Goal: Task Accomplishment & Management: Manage account settings

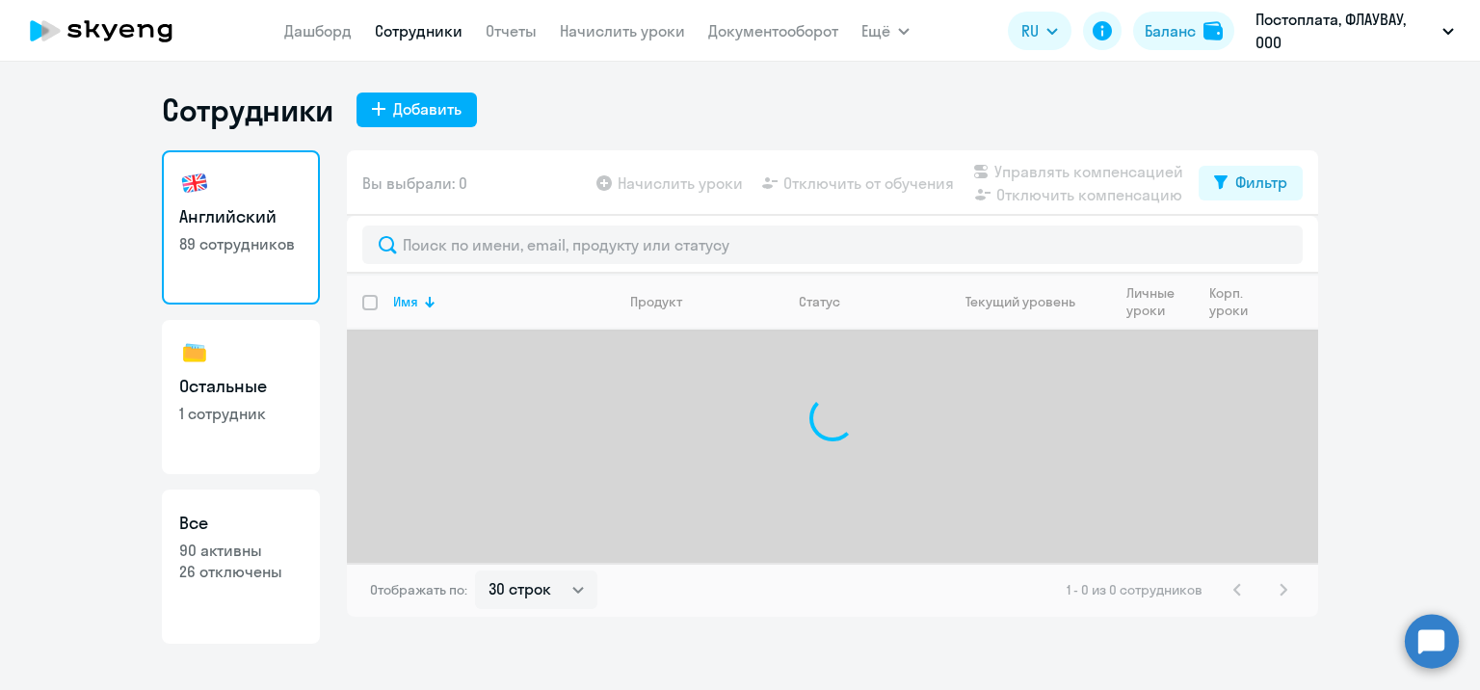
select select "30"
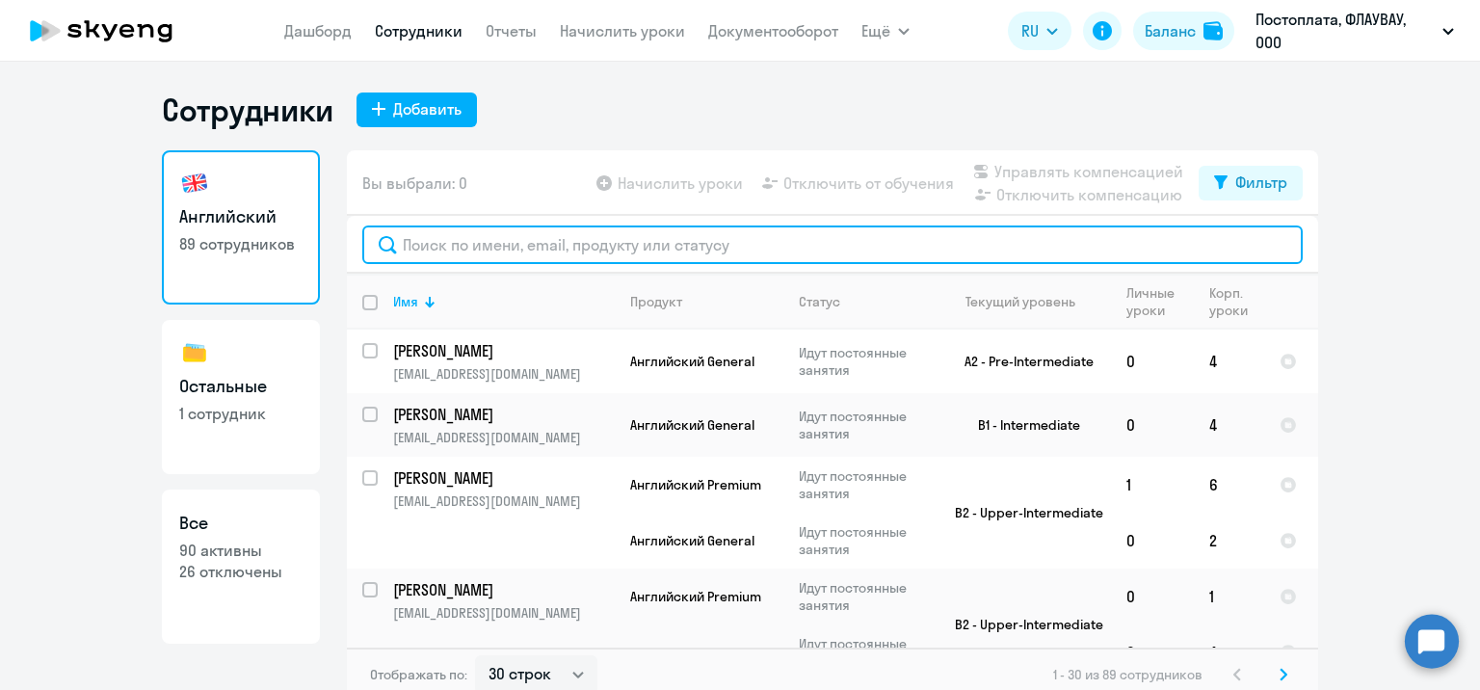
click at [523, 246] on input "text" at bounding box center [832, 244] width 940 height 39
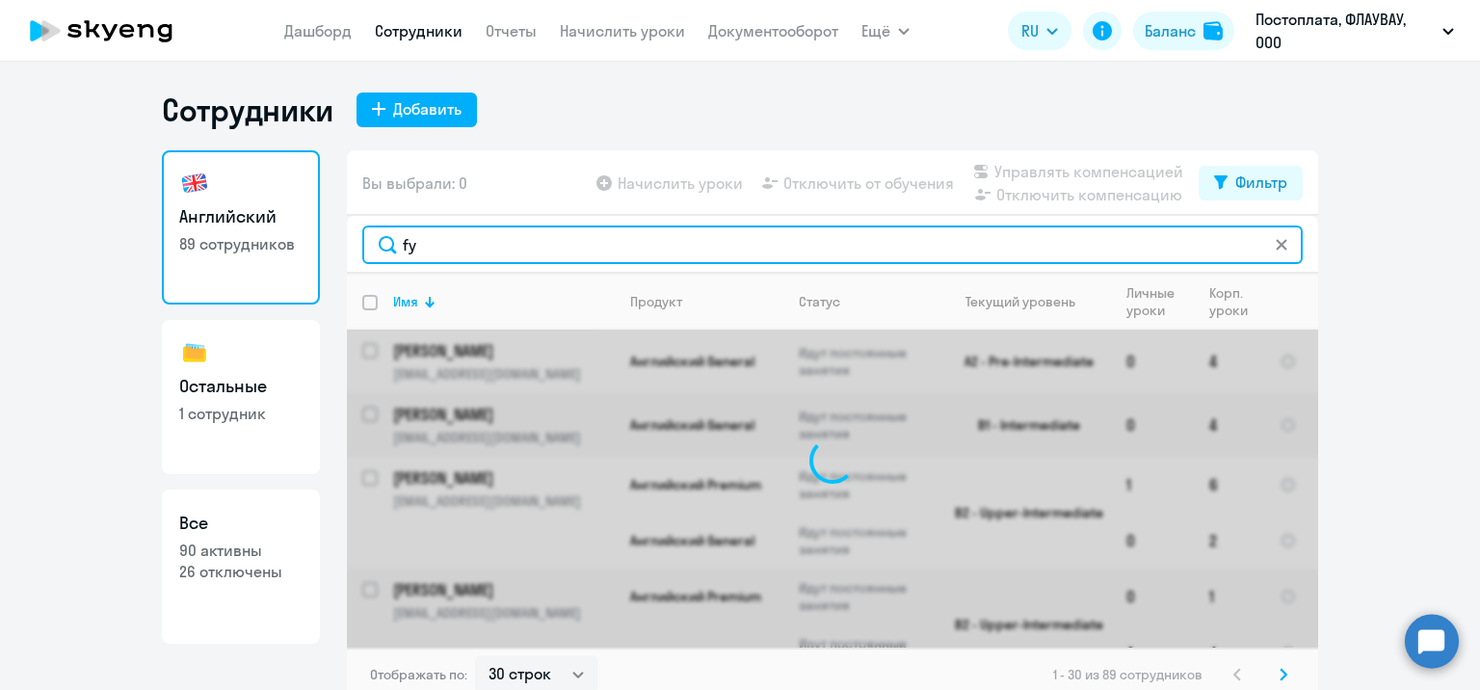
type input "f"
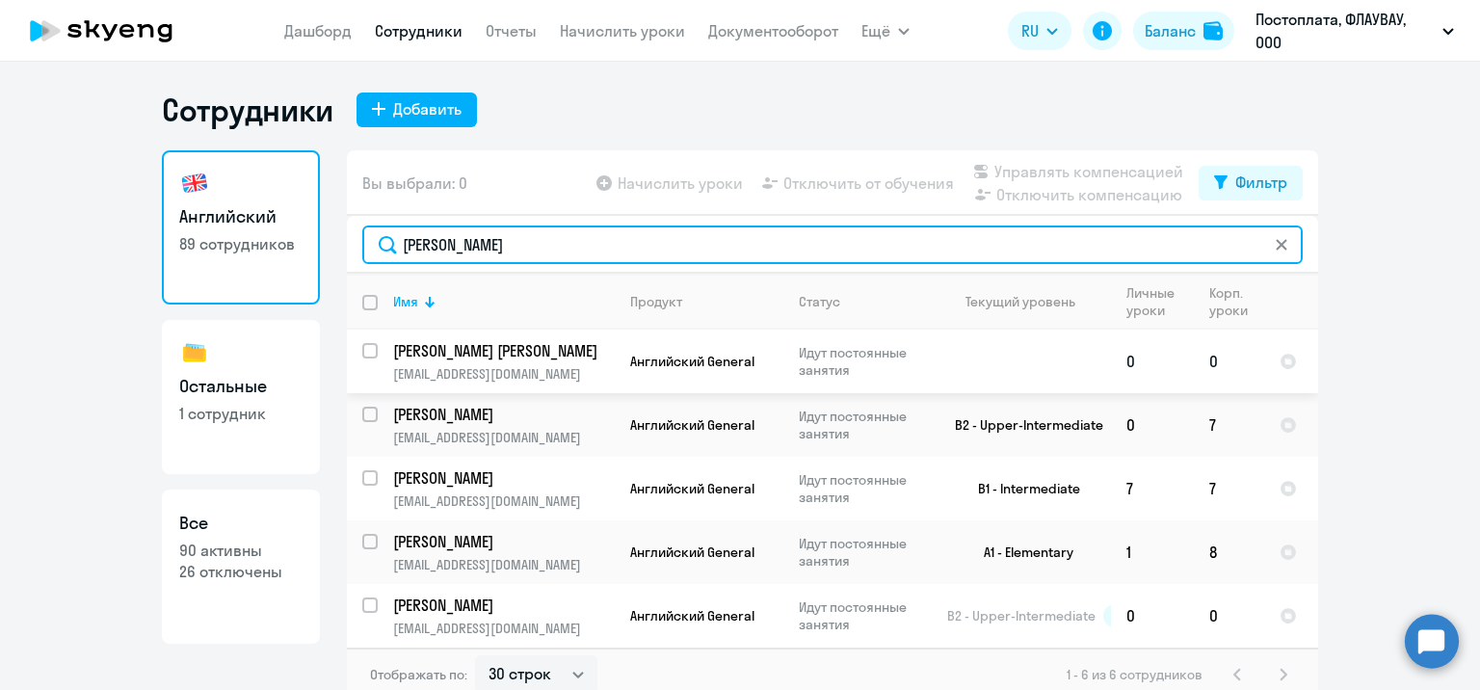
type input "[PERSON_NAME]"
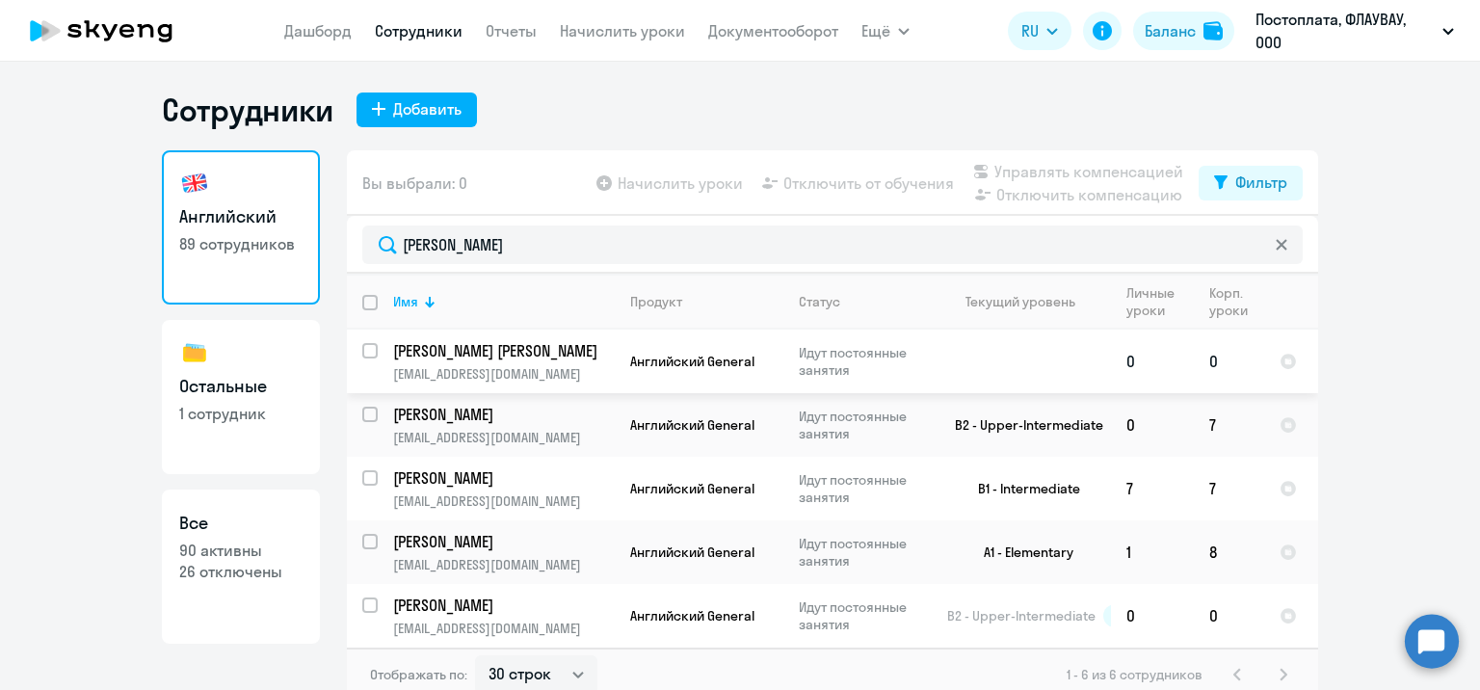
click at [1125, 358] on td "0" at bounding box center [1152, 361] width 83 height 64
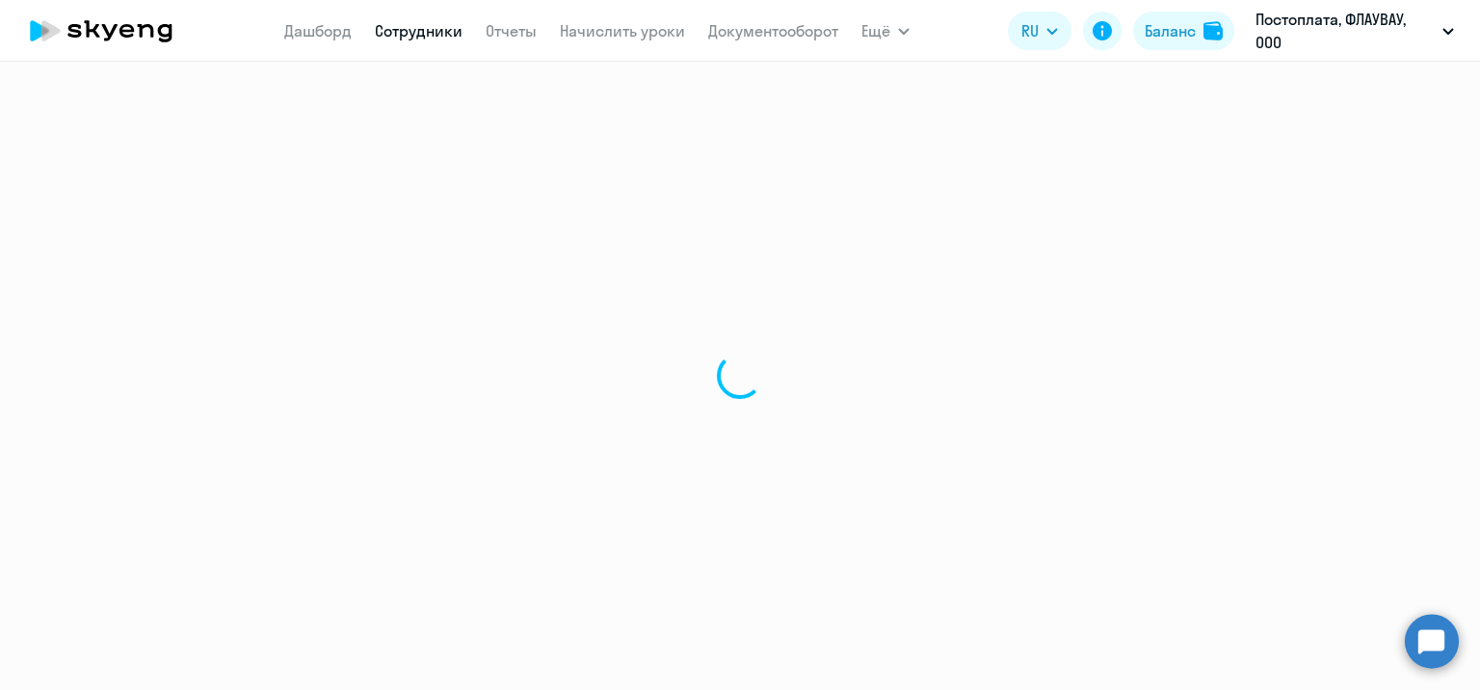
select select "english"
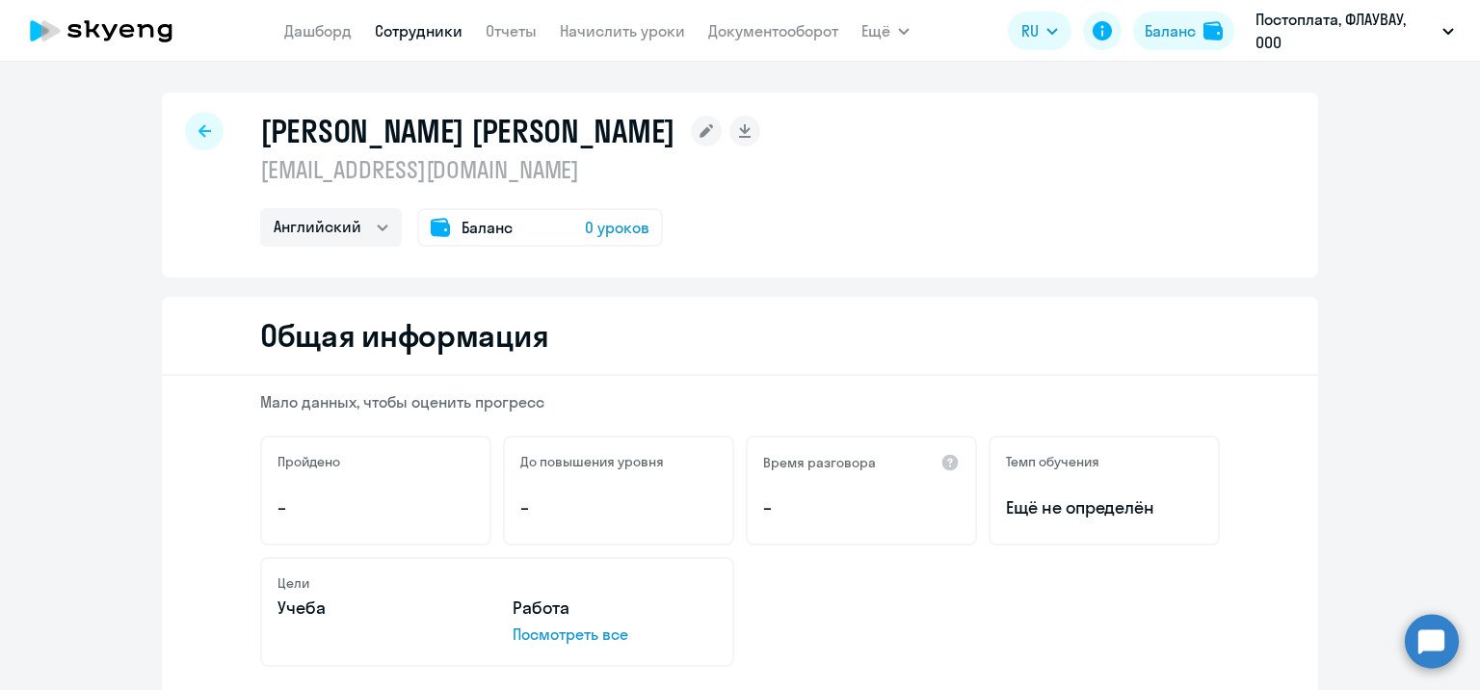
click at [597, 231] on span "0 уроков" at bounding box center [617, 227] width 65 height 23
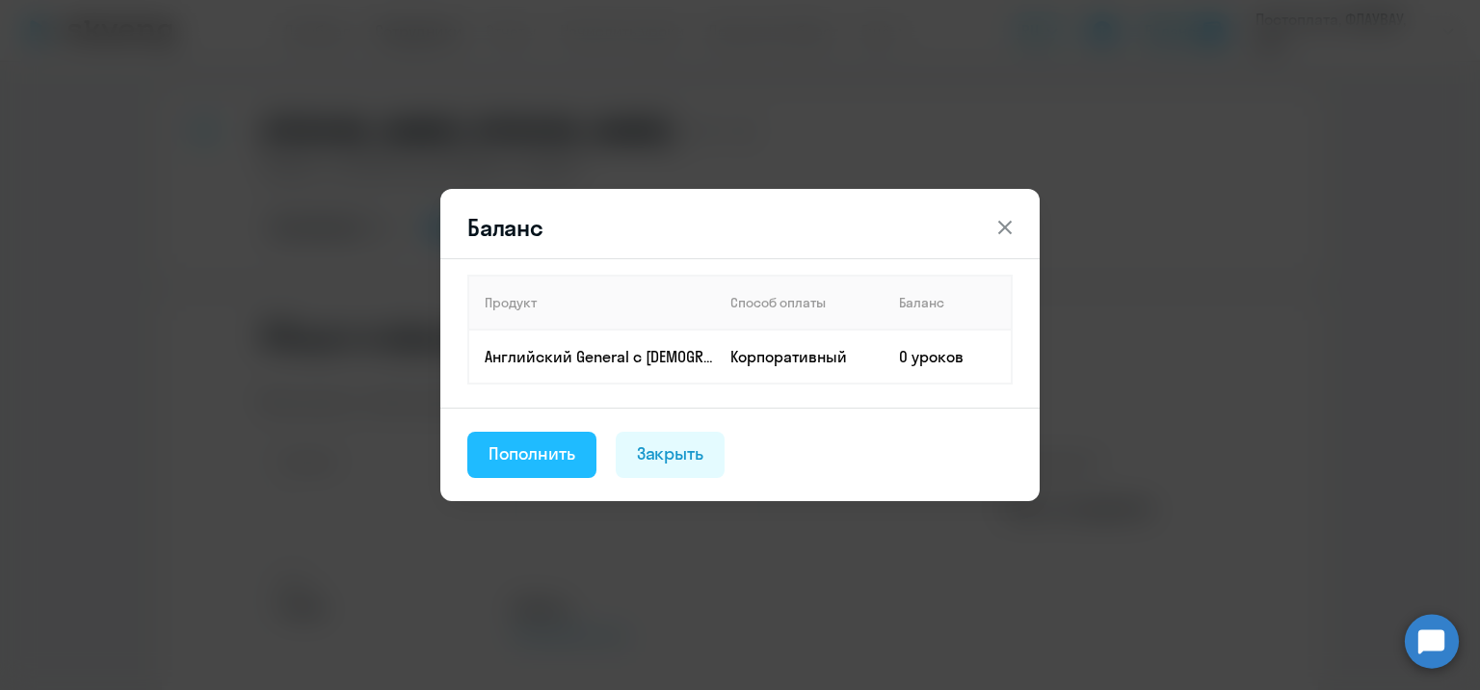
click at [525, 443] on div "Пополнить" at bounding box center [531, 453] width 87 height 25
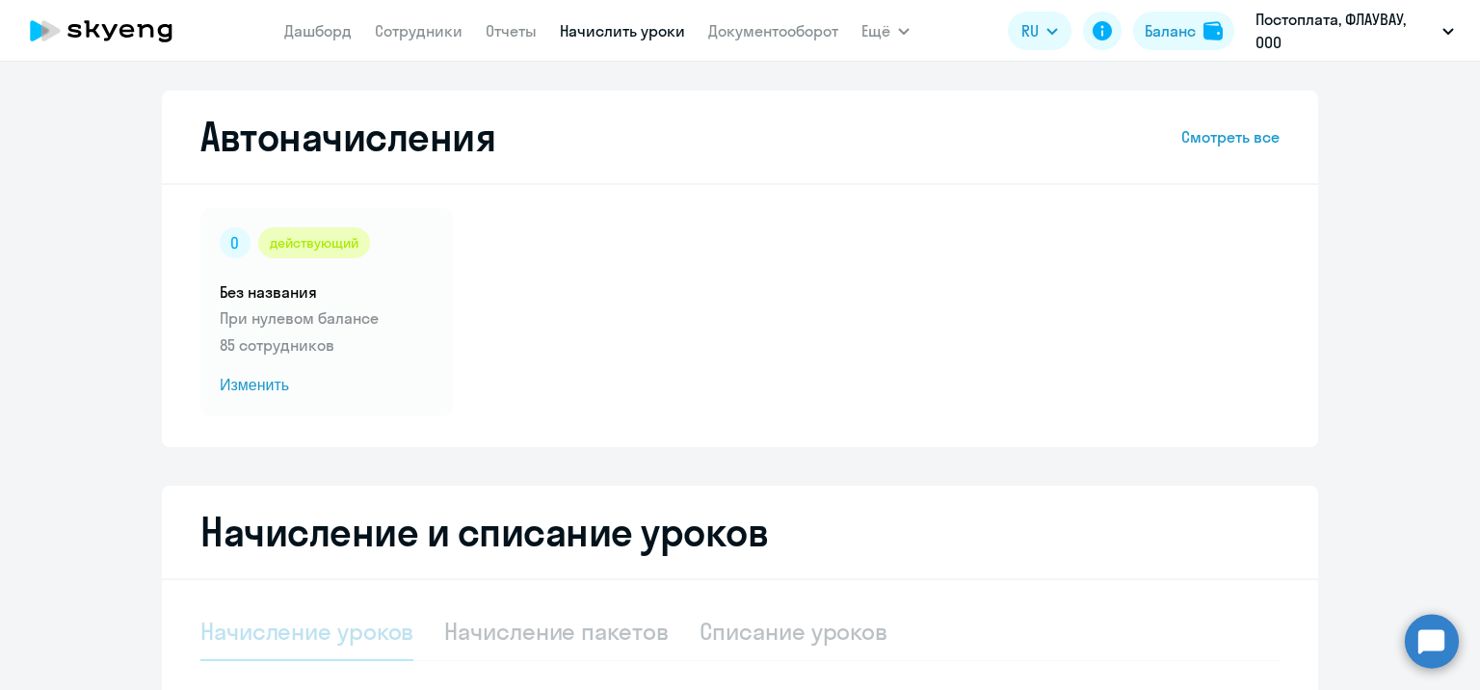
select select "10"
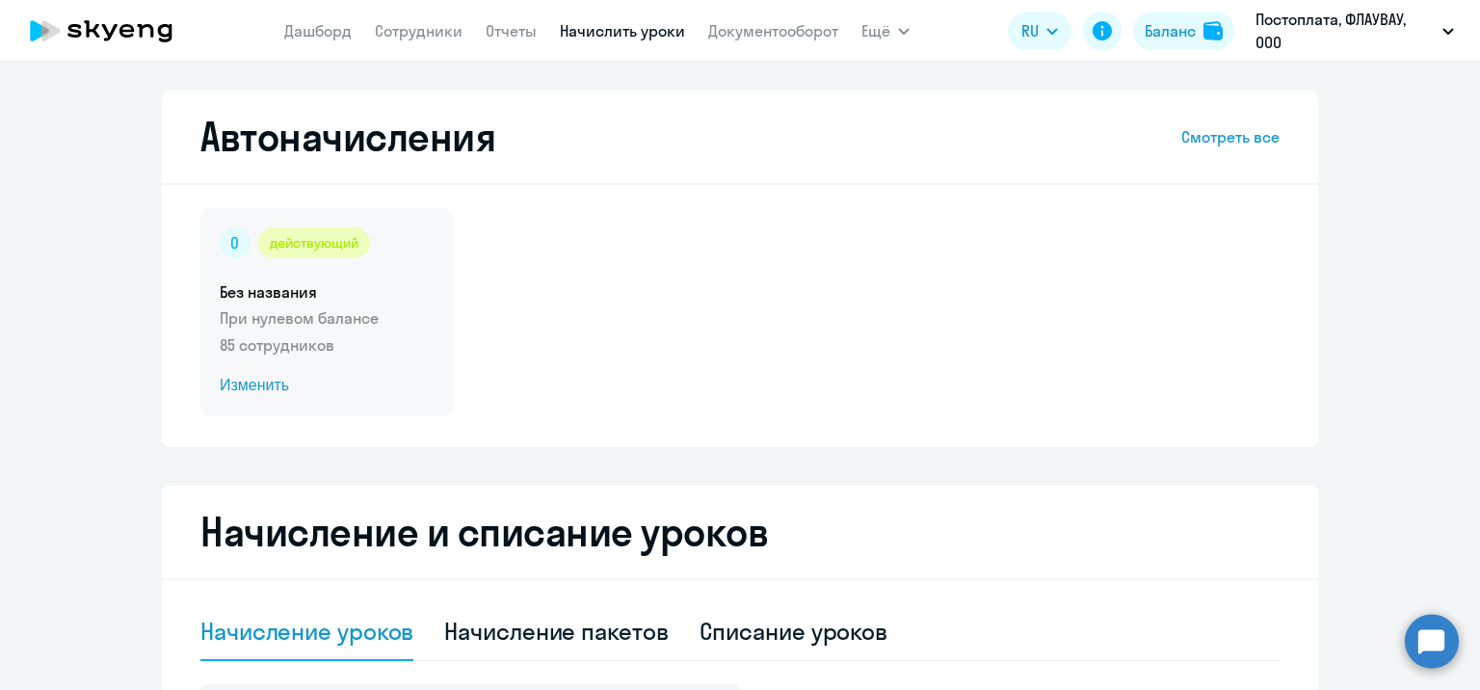
click at [280, 384] on span "Изменить" at bounding box center [327, 385] width 214 height 23
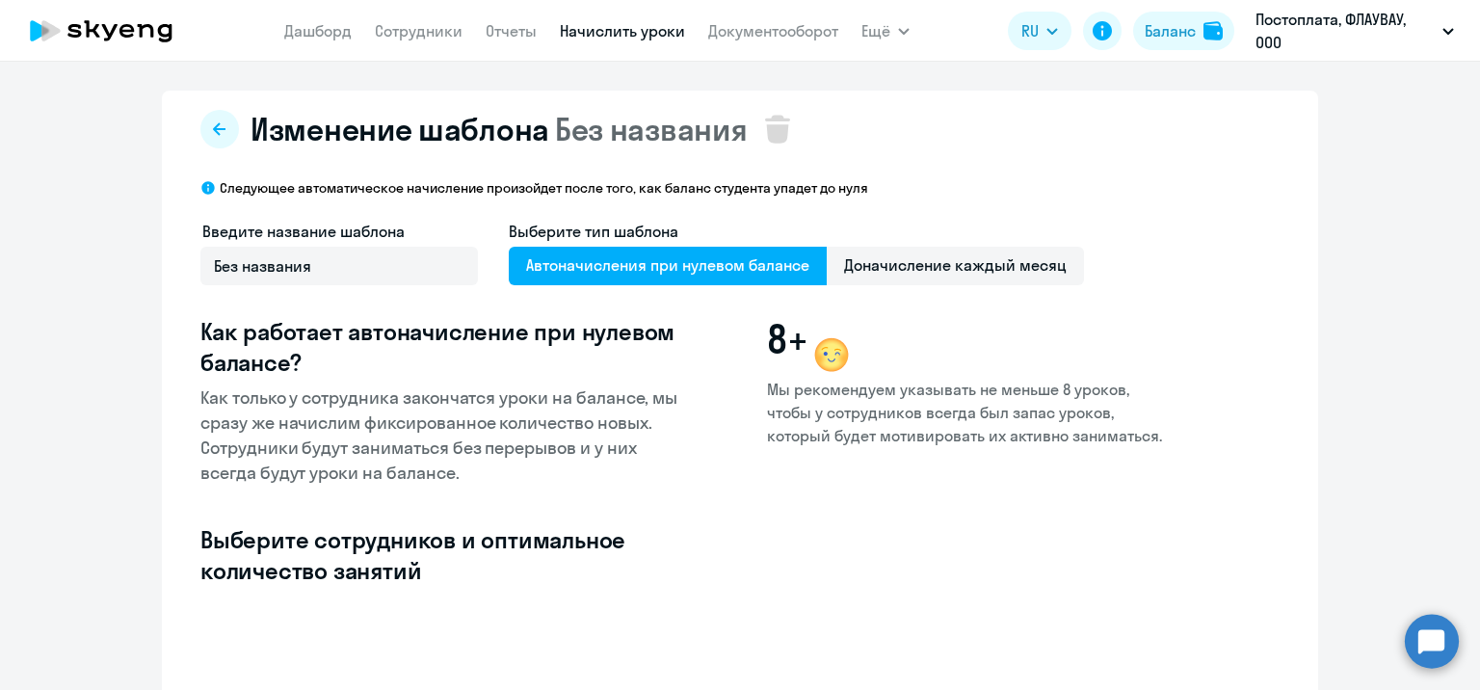
select select "10"
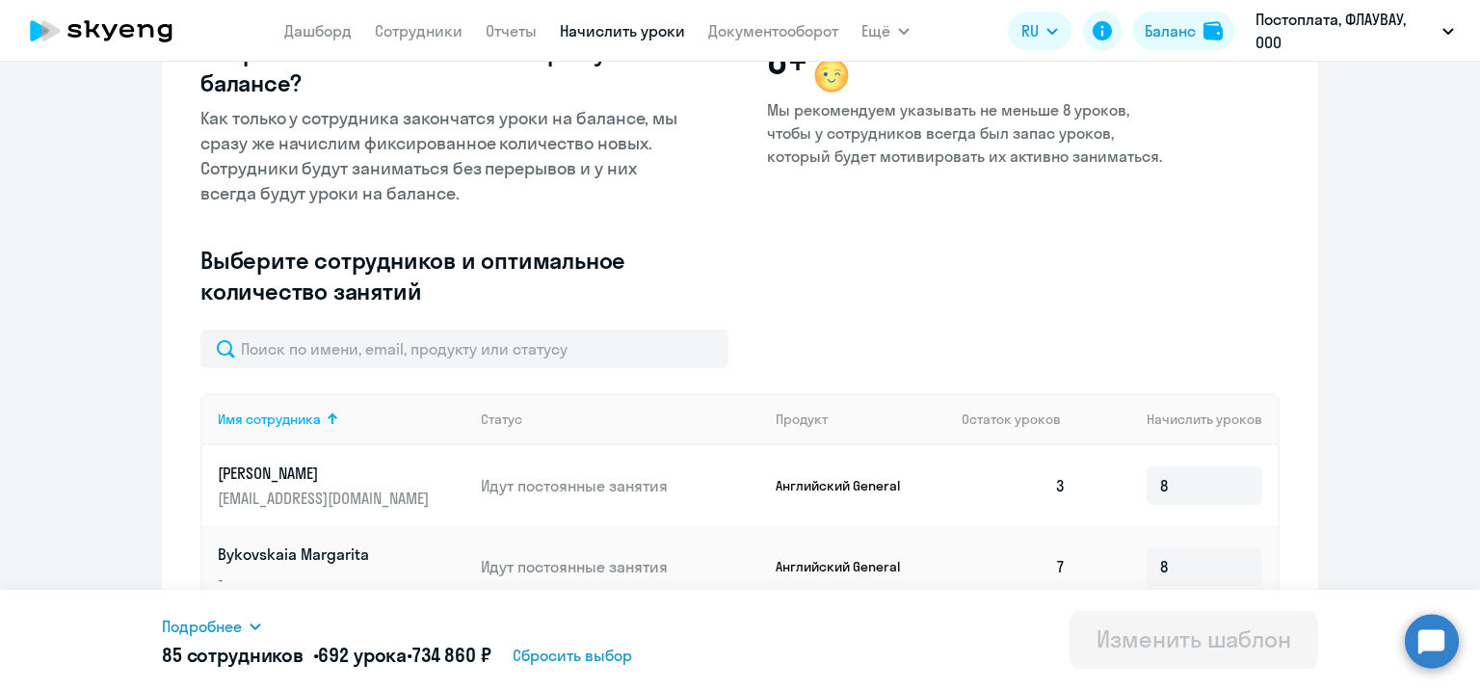
scroll to position [289, 0]
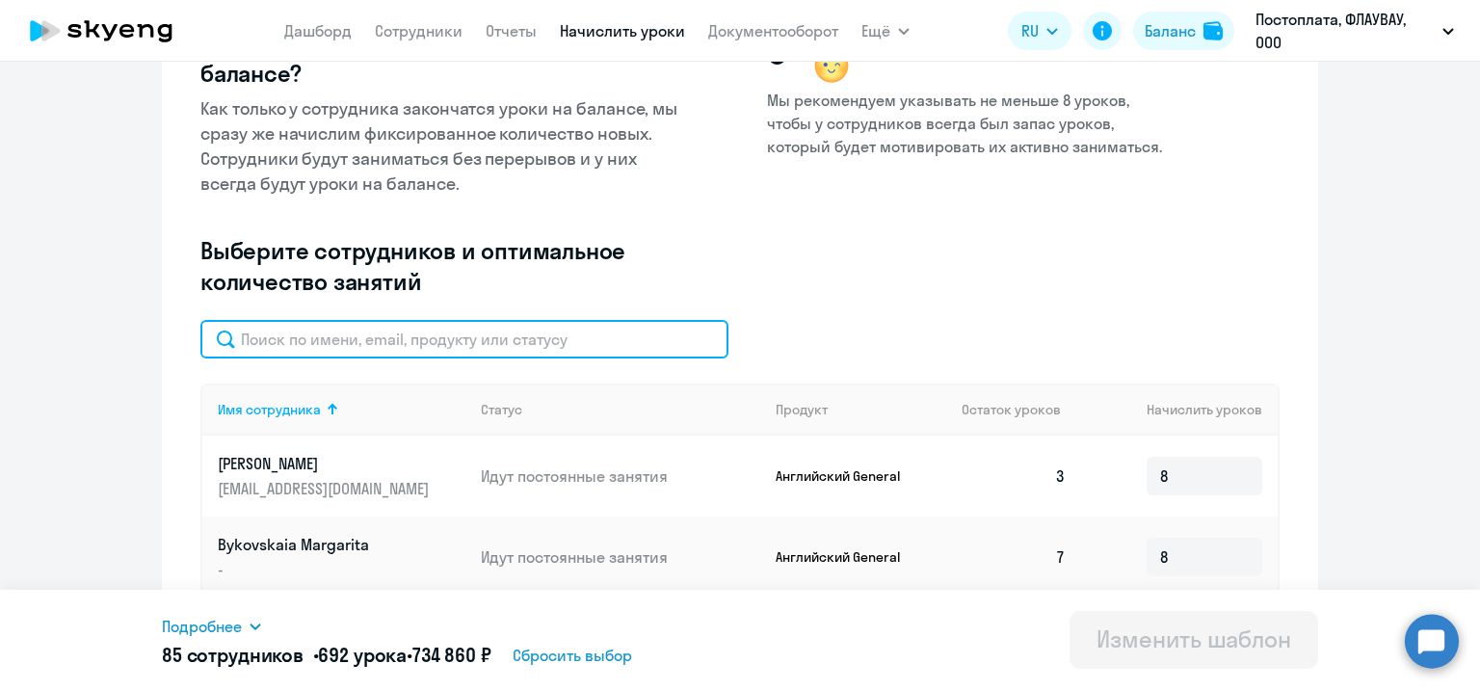
click at [535, 355] on input "text" at bounding box center [464, 339] width 528 height 39
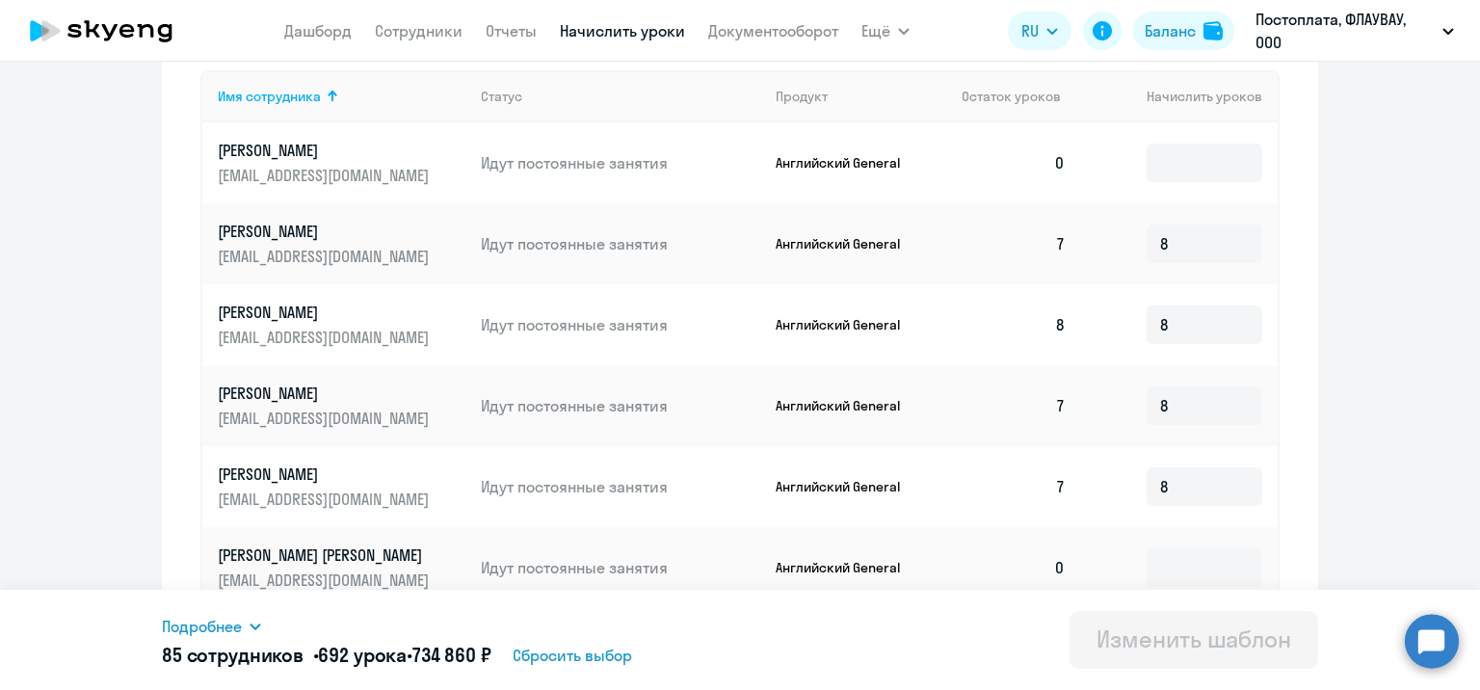
scroll to position [682, 0]
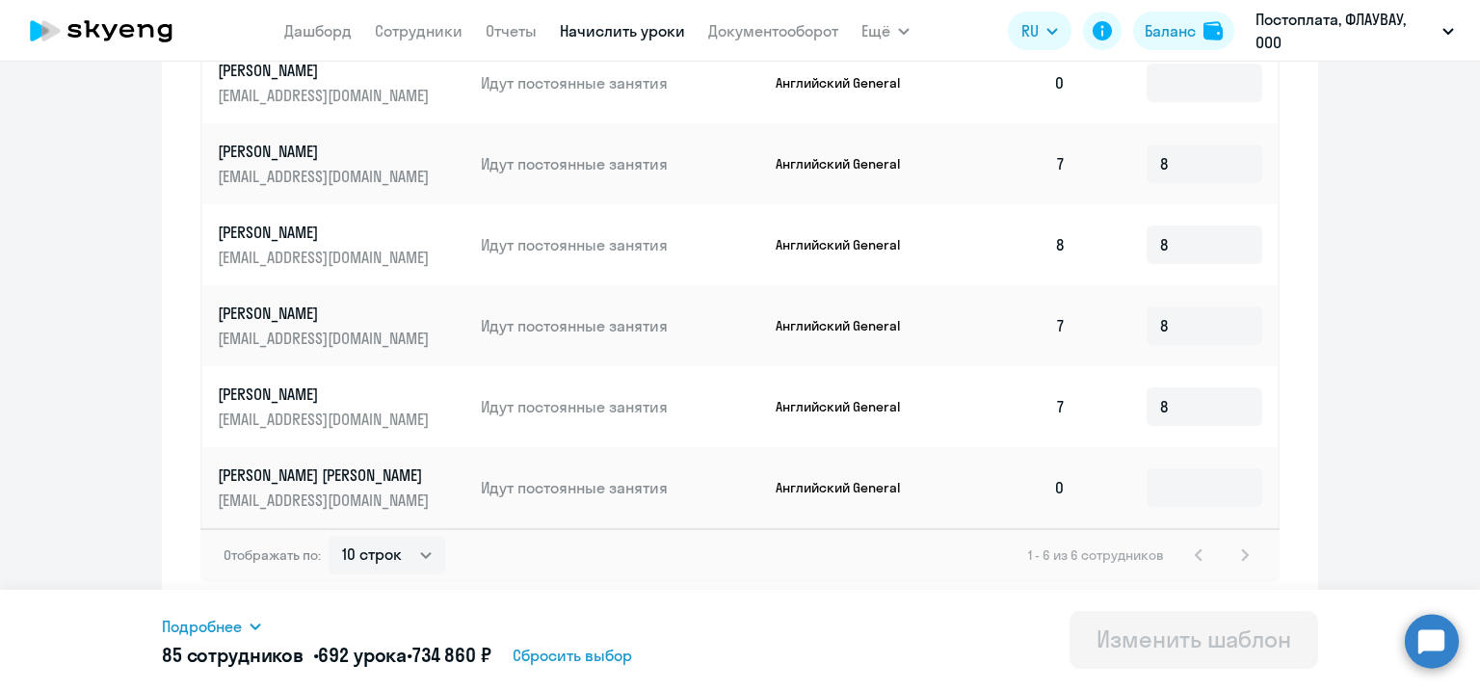
type input "[PERSON_NAME]"
click at [970, 489] on td "0" at bounding box center [1013, 487] width 135 height 81
click at [553, 499] on td "Идут постоянные занятия" at bounding box center [612, 487] width 295 height 81
click at [551, 490] on p "Идут постоянные занятия" at bounding box center [620, 487] width 279 height 21
click at [1071, 509] on td "0" at bounding box center [1013, 487] width 135 height 81
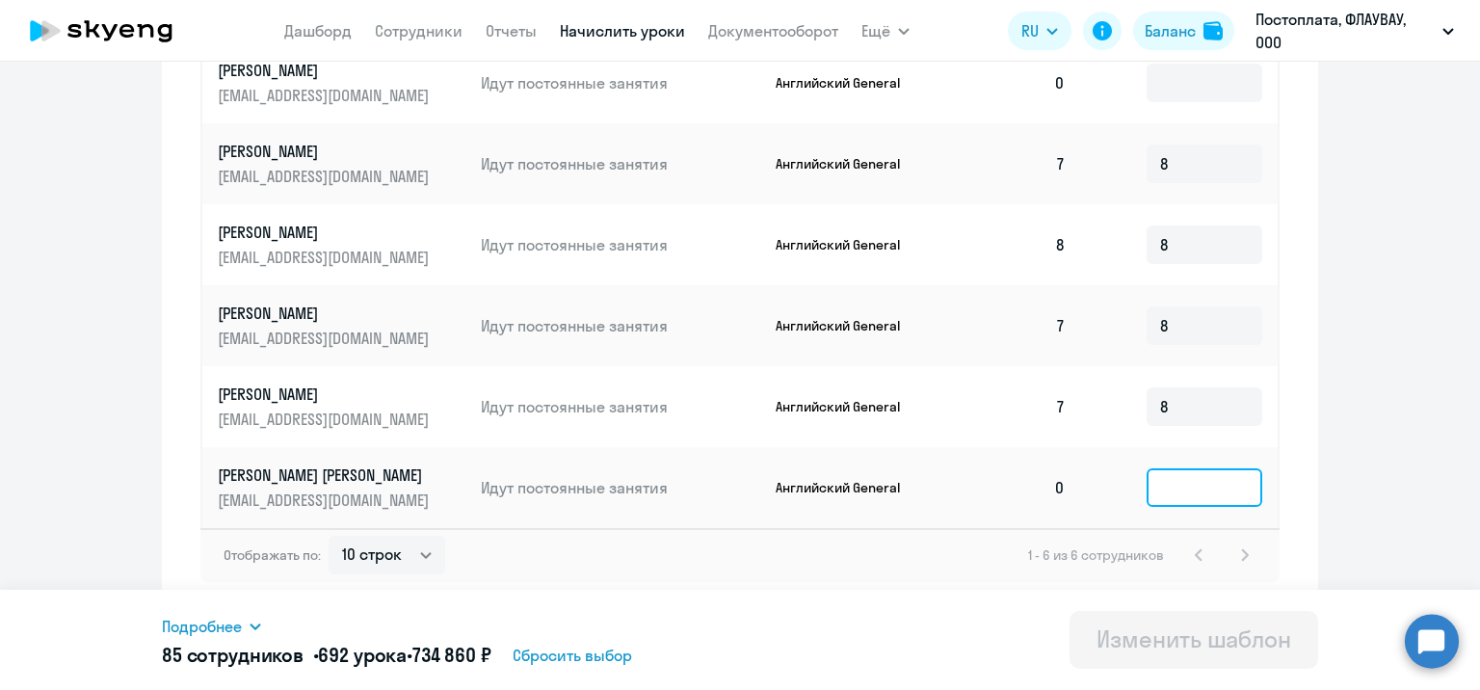
click at [1179, 480] on input at bounding box center [1204, 487] width 116 height 39
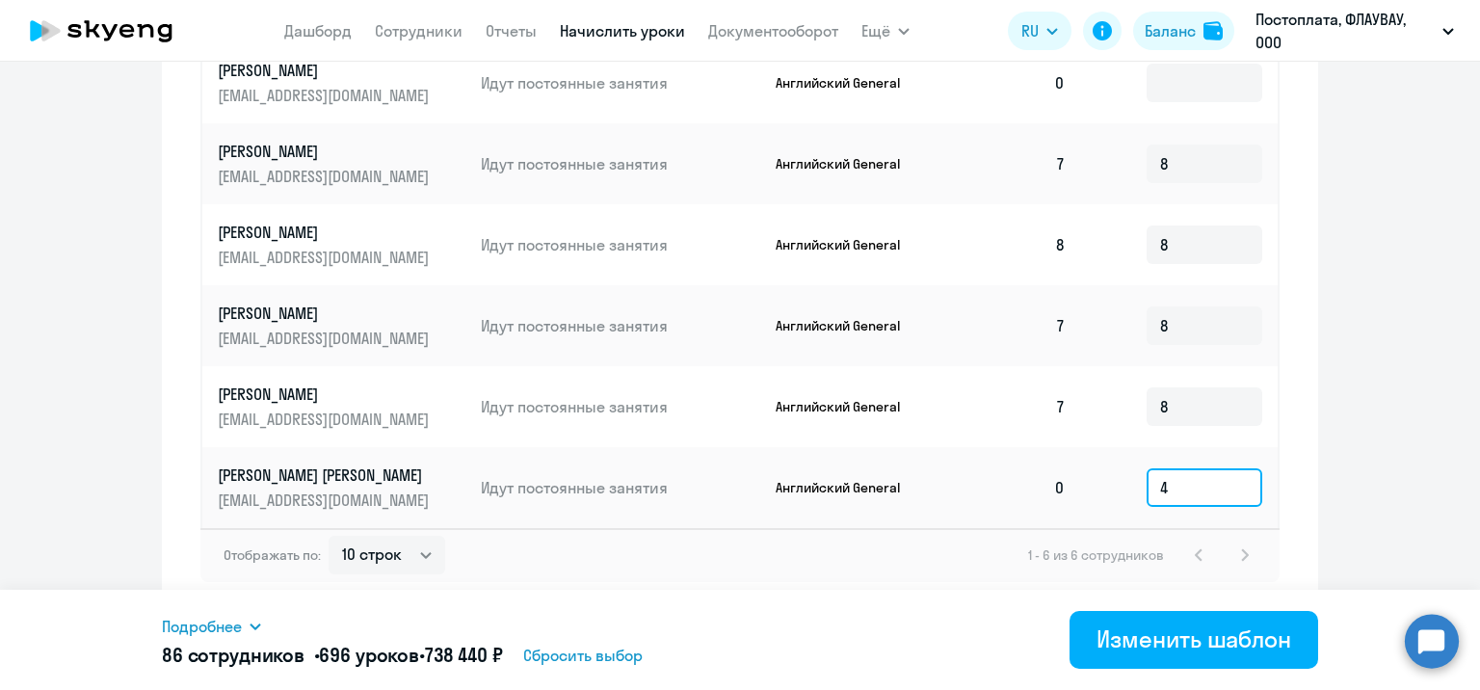
type input "4"
click at [613, 655] on span "Сбросить выбор" at bounding box center [582, 655] width 119 height 23
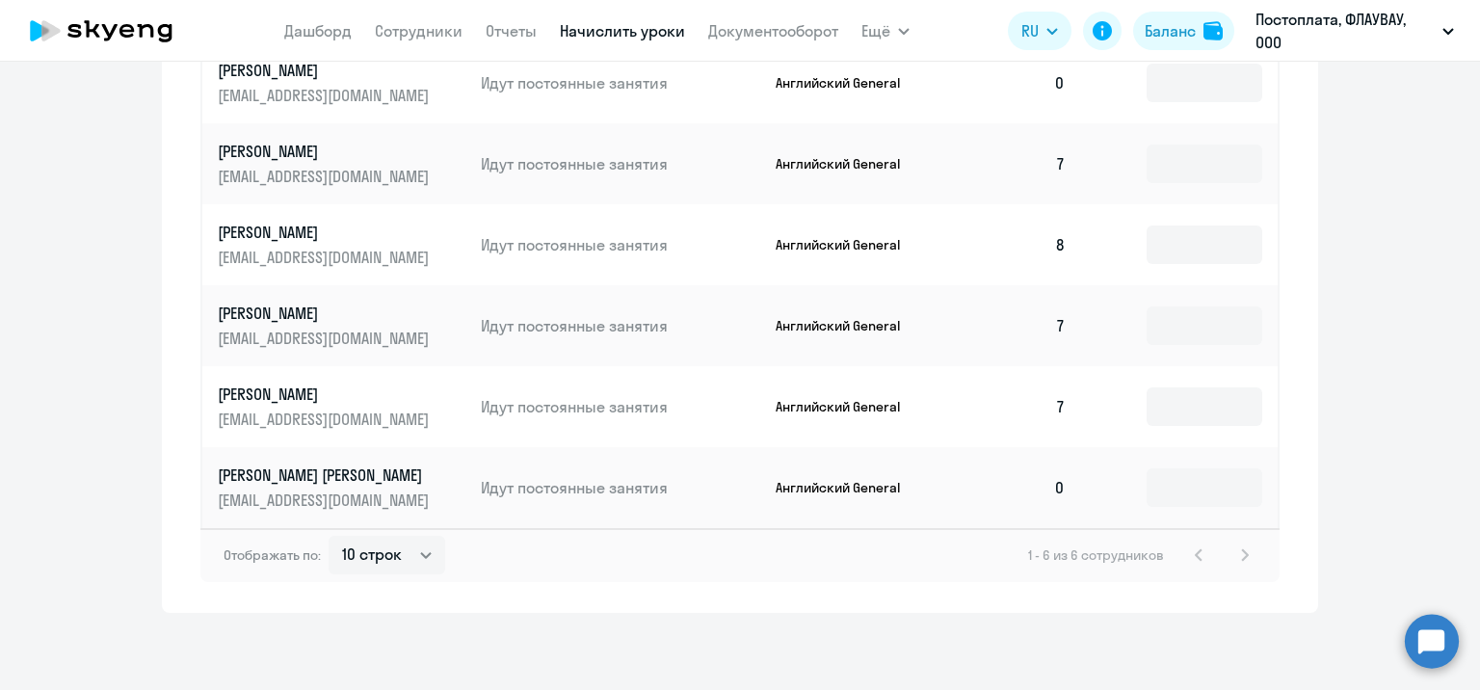
click at [260, 486] on link "[PERSON_NAME] [PERSON_NAME] [PERSON_NAME][EMAIL_ADDRESS][DOMAIN_NAME]" at bounding box center [342, 487] width 248 height 46
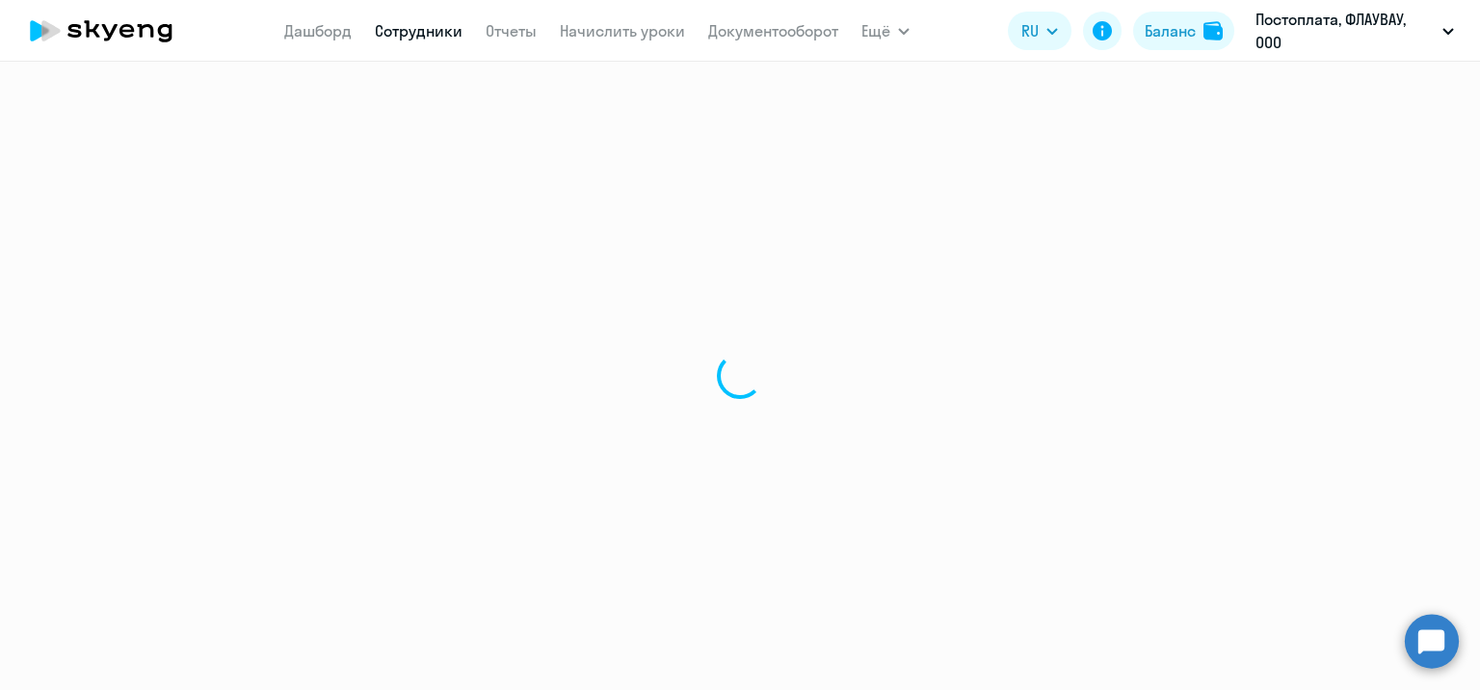
select select "english"
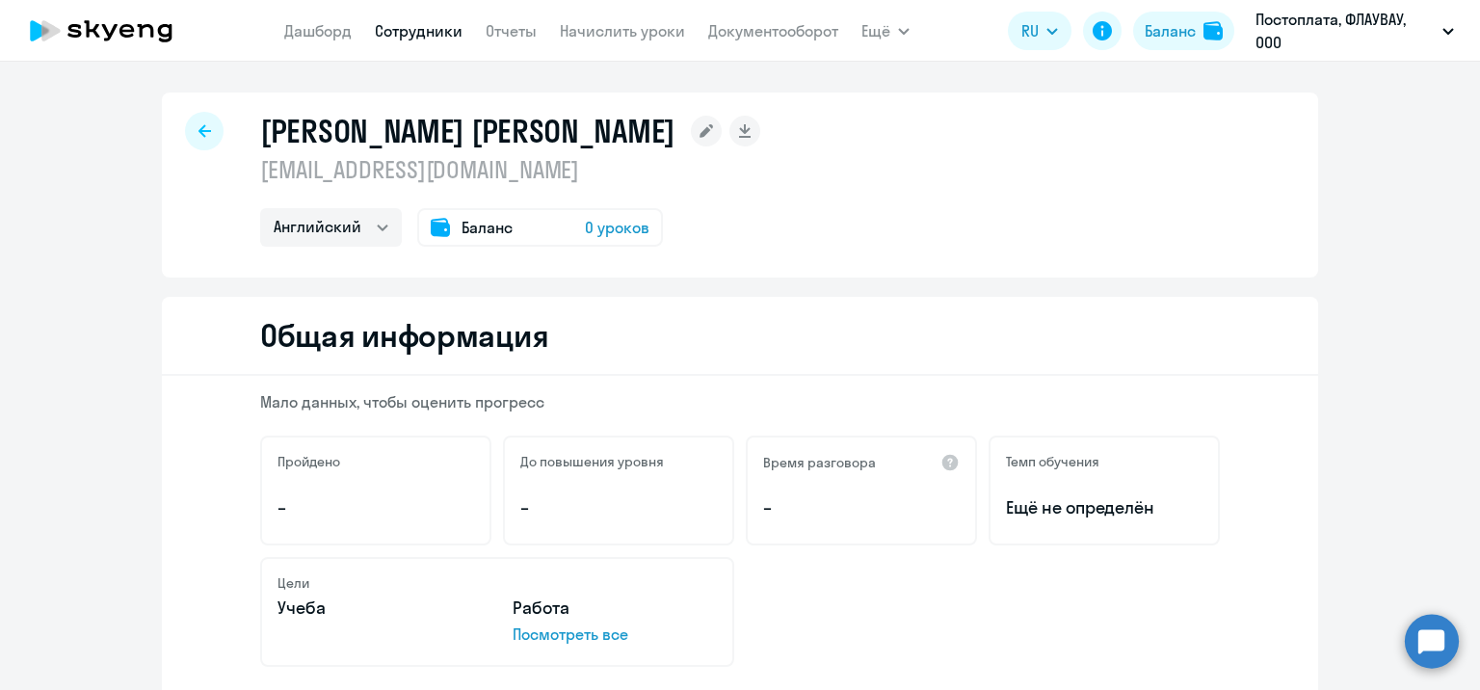
click at [628, 213] on div "Баланс 0 уроков" at bounding box center [540, 227] width 246 height 39
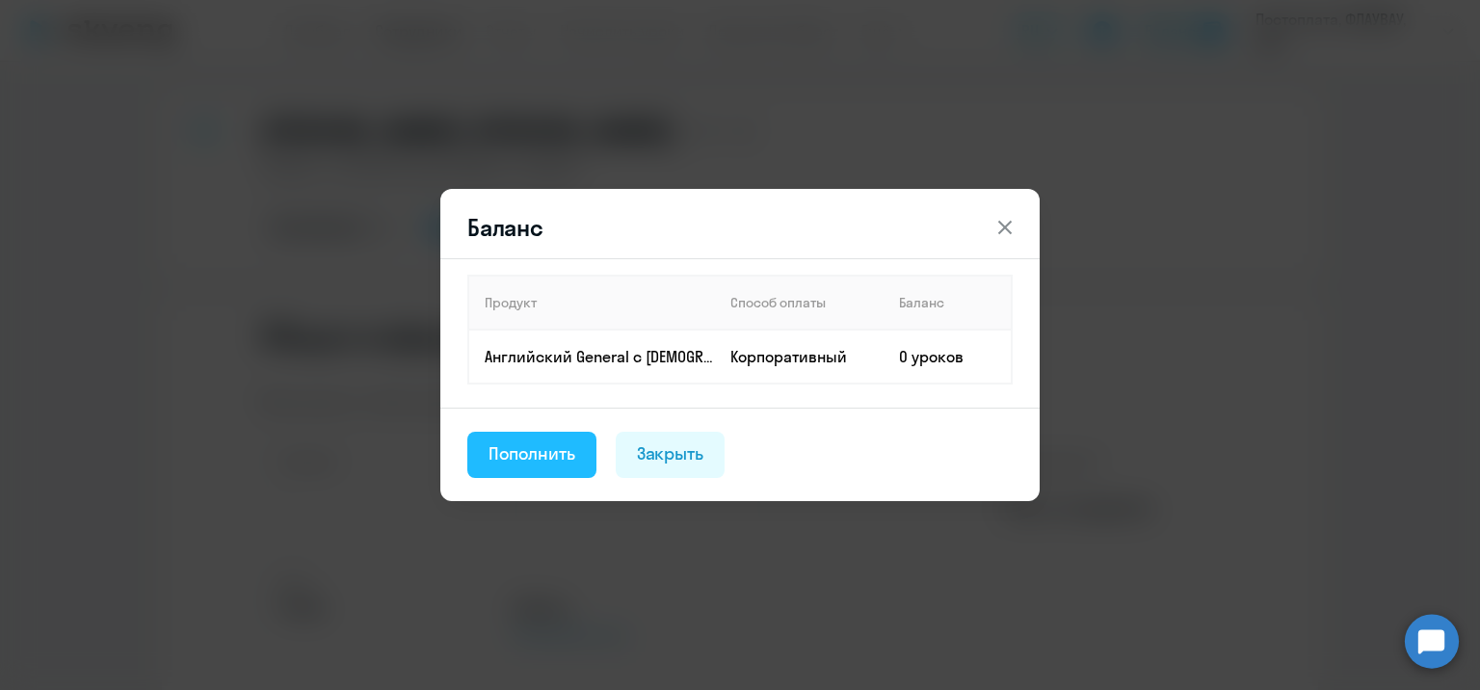
click at [573, 455] on div "Пополнить" at bounding box center [531, 453] width 87 height 25
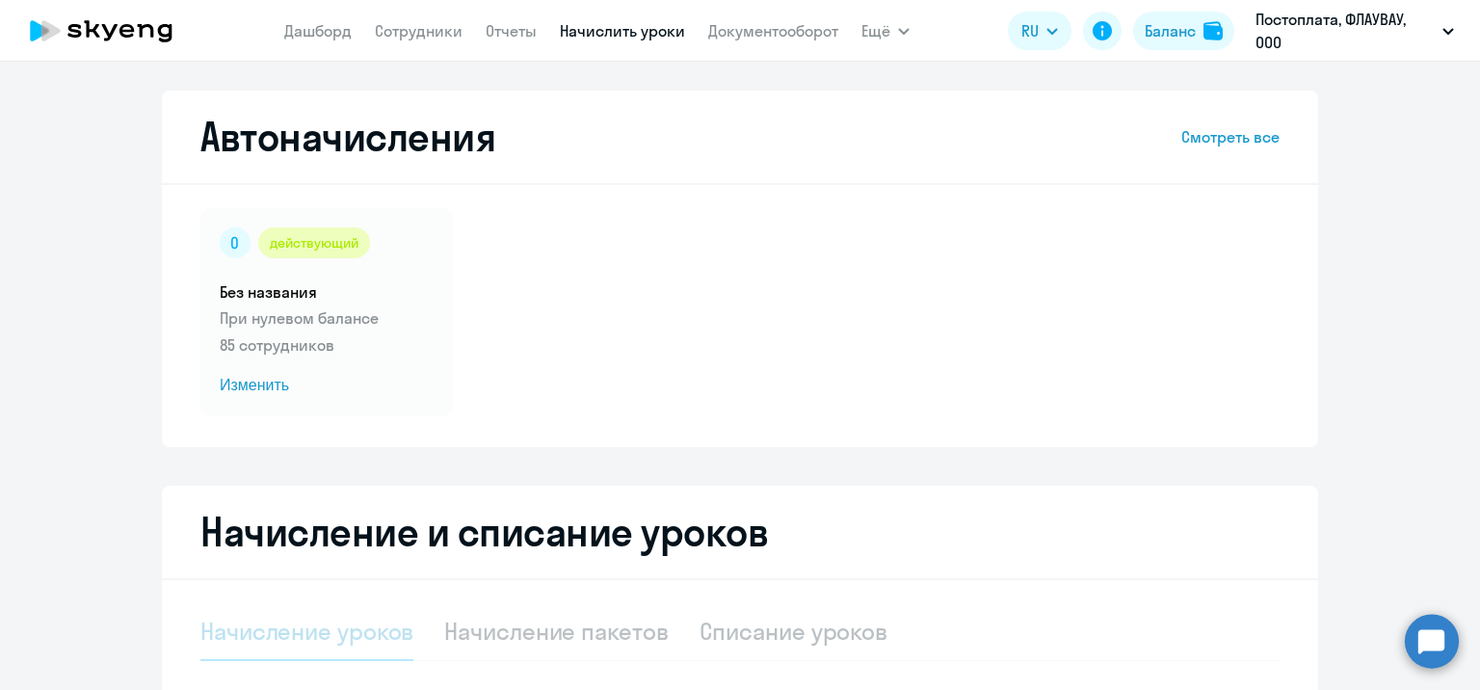
select select "10"
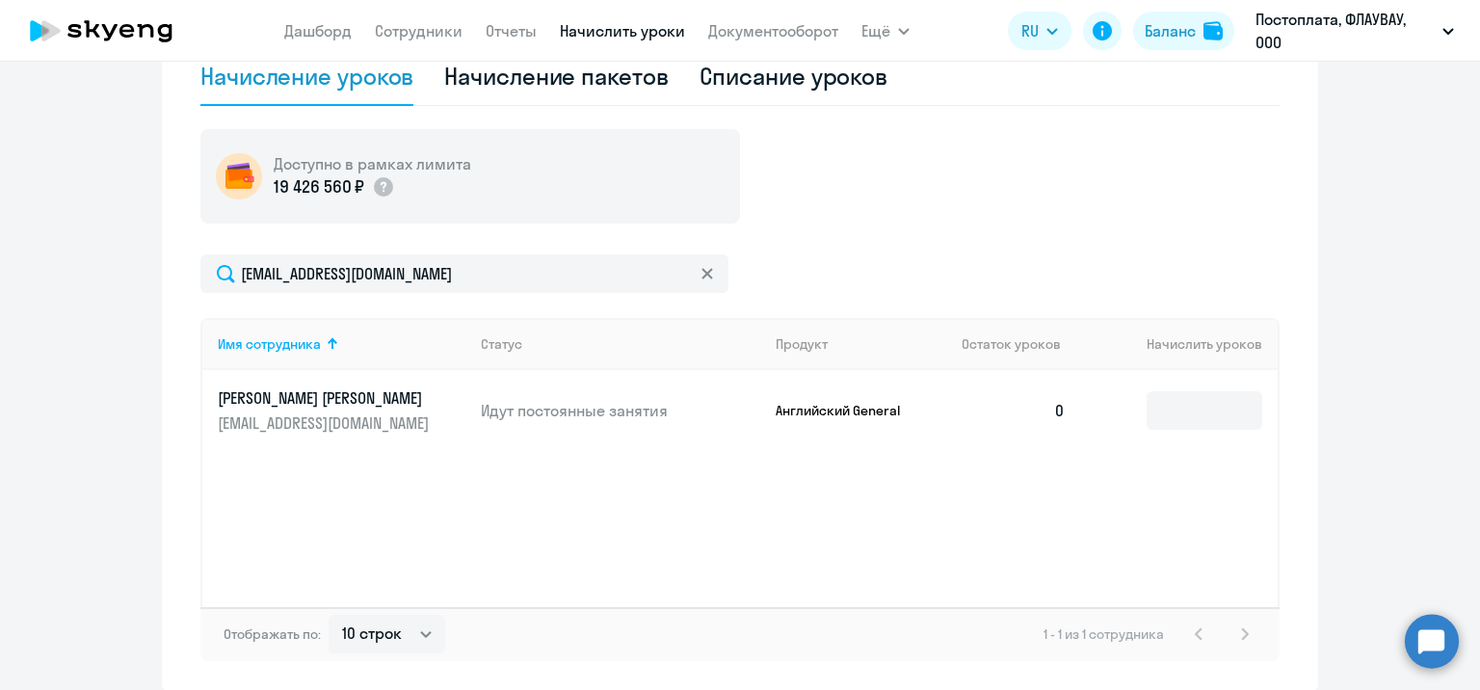
scroll to position [578, 0]
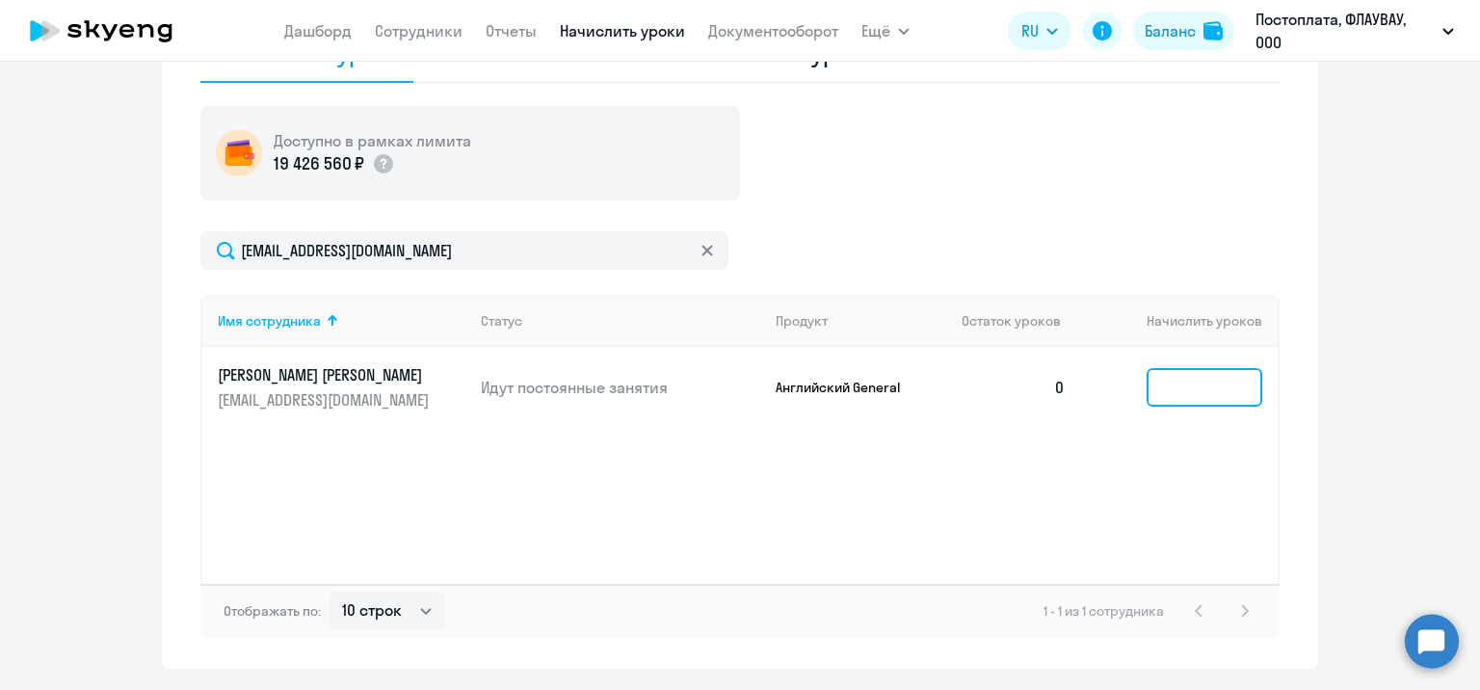
click at [1212, 389] on input at bounding box center [1204, 387] width 116 height 39
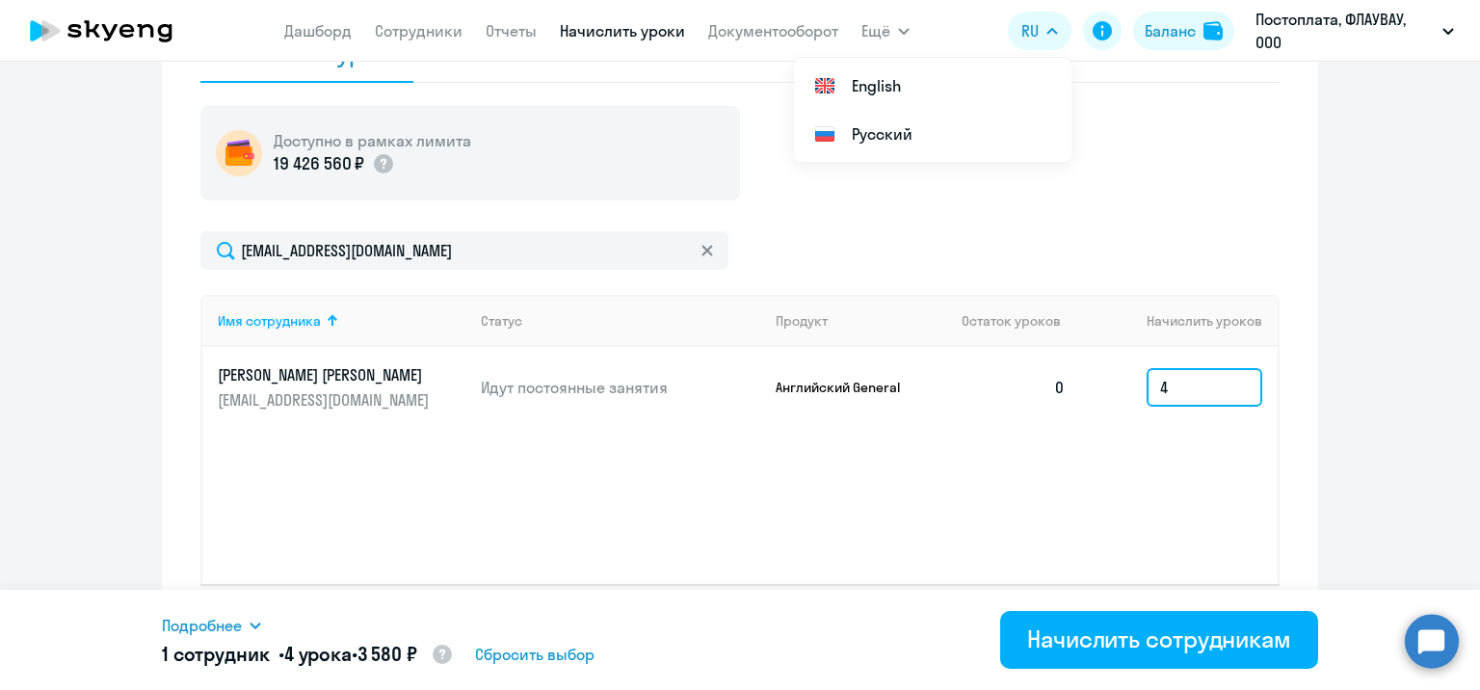
type input "4"
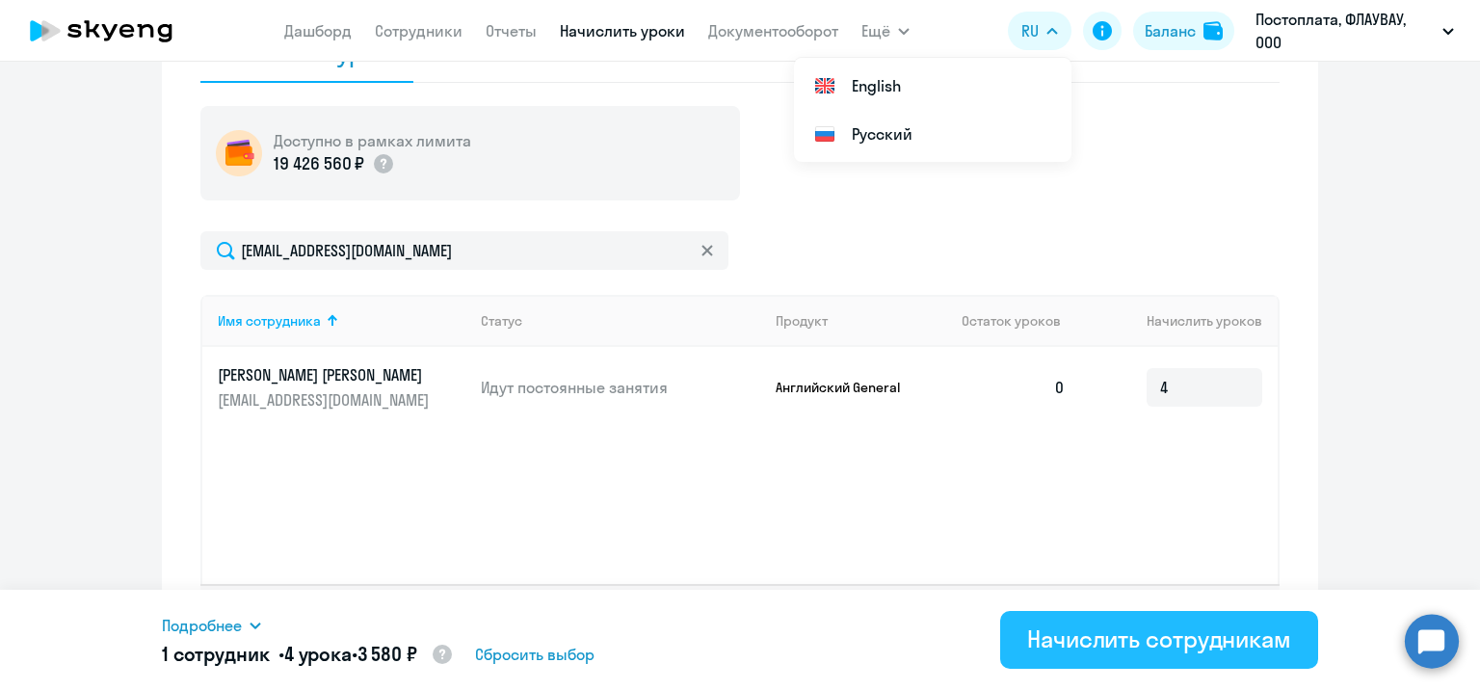
click at [1164, 640] on div "Начислить сотрудникам" at bounding box center [1159, 638] width 264 height 31
